Goal: Use online tool/utility: Utilize a website feature to perform a specific function

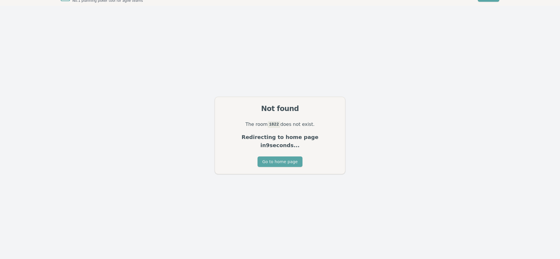
scroll to position [19, 0]
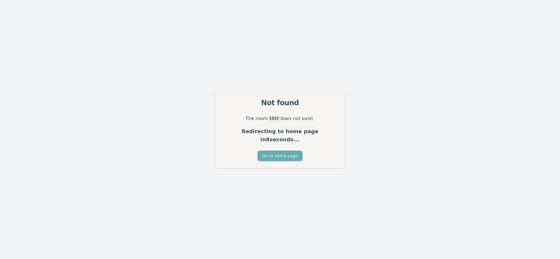
click at [281, 151] on button "Go to home page" at bounding box center [279, 156] width 45 height 10
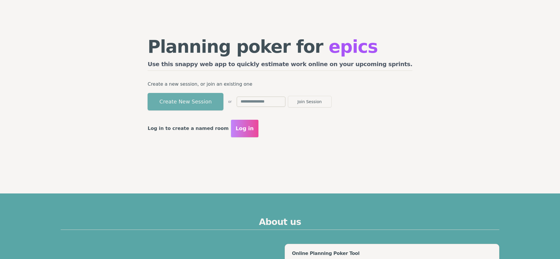
click at [219, 98] on button "Create New Session" at bounding box center [186, 101] width 76 height 17
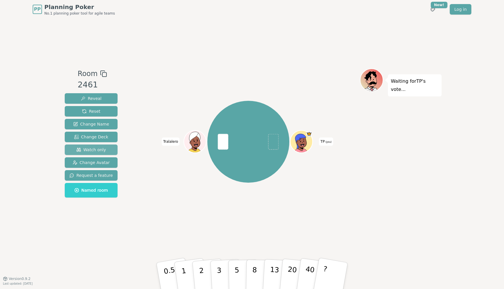
click at [96, 150] on span "Watch only" at bounding box center [91, 150] width 30 height 6
